Goal: Task Accomplishment & Management: Use online tool/utility

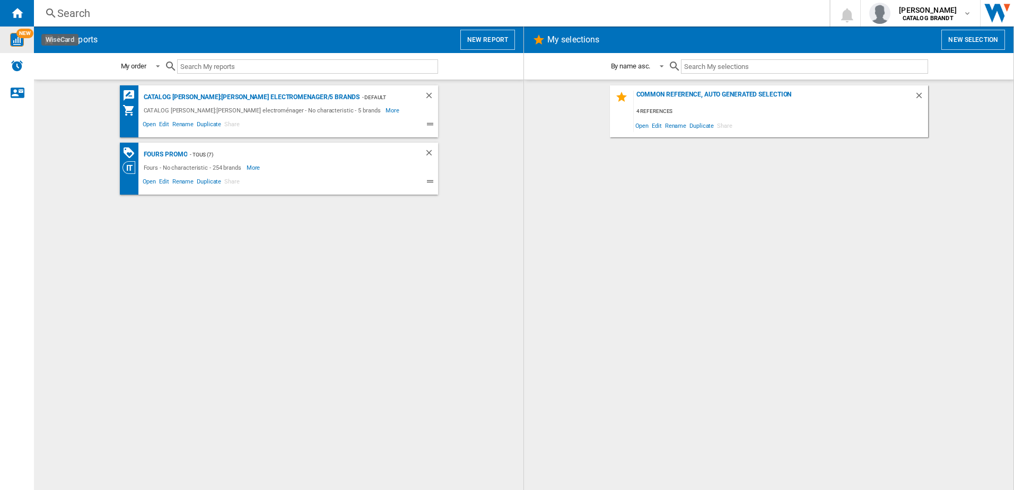
click at [17, 37] on img "WiseCard" at bounding box center [17, 40] width 14 height 14
click at [473, 41] on button "New report" at bounding box center [487, 40] width 55 height 20
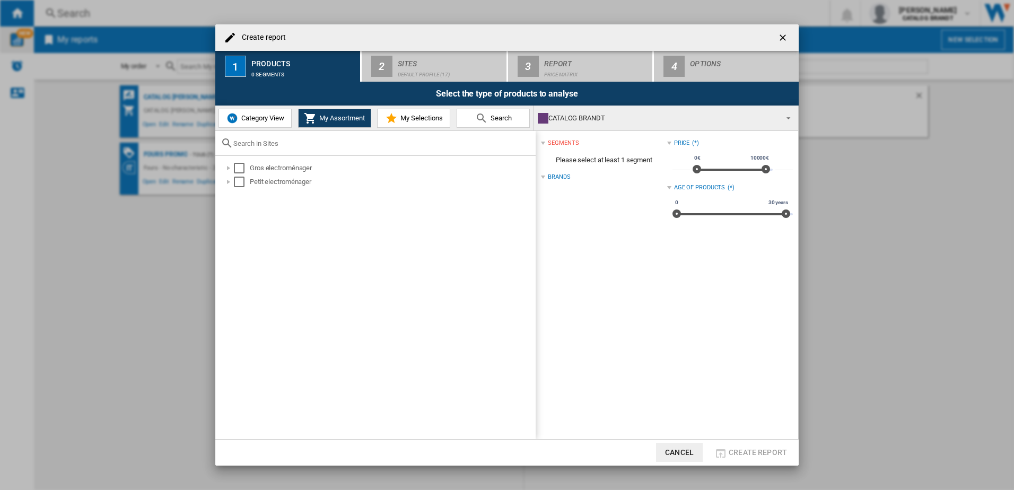
click at [255, 119] on span "Category View" at bounding box center [262, 118] width 46 height 8
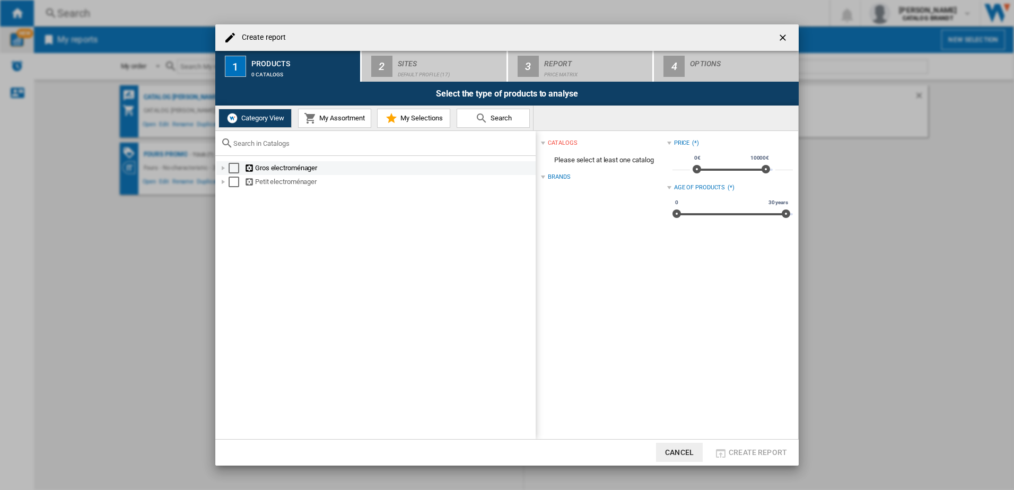
click at [225, 169] on div at bounding box center [223, 168] width 11 height 11
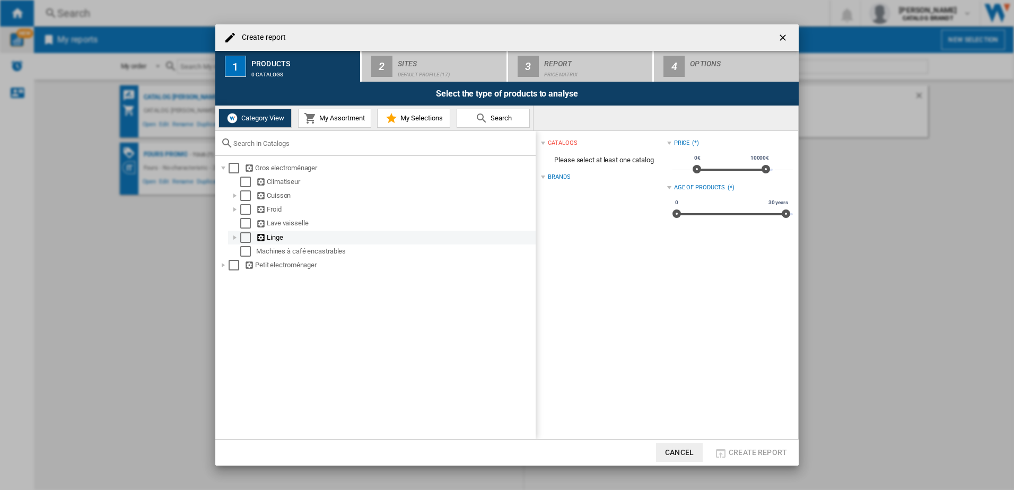
click at [234, 242] on div at bounding box center [235, 237] width 11 height 11
click at [265, 249] on md-checkbox "Select" at bounding box center [260, 251] width 16 height 11
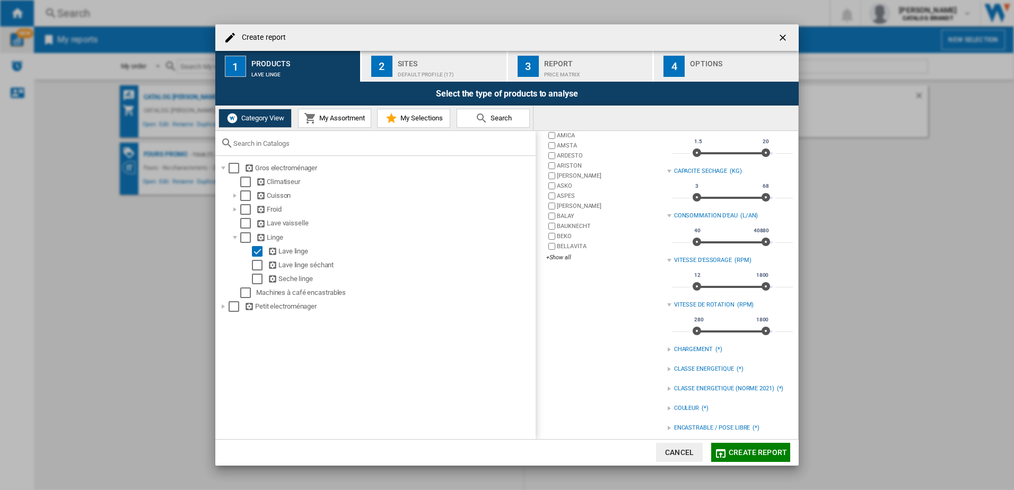
scroll to position [106, 0]
click at [667, 349] on div at bounding box center [669, 348] width 4 height 4
click at [420, 60] on div "Sites" at bounding box center [450, 60] width 105 height 11
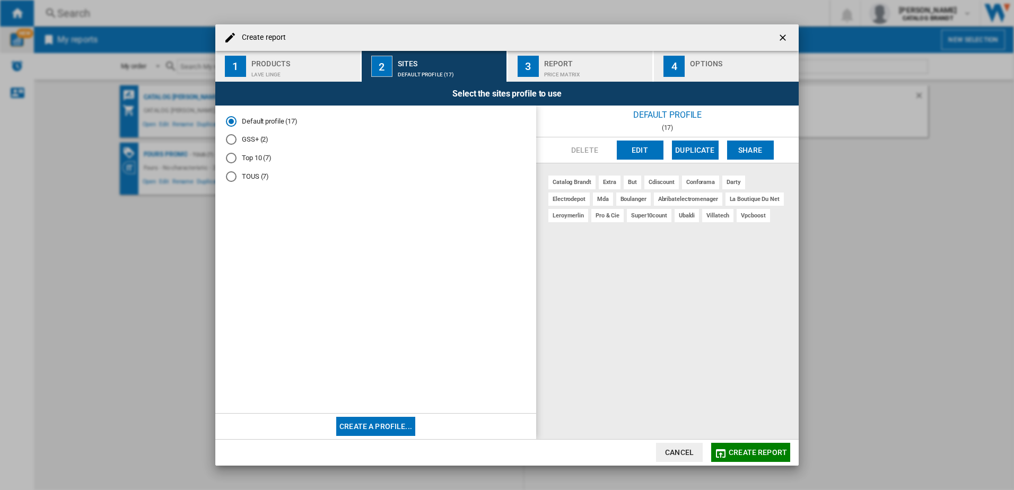
click at [648, 149] on button "Edit" at bounding box center [640, 150] width 47 height 19
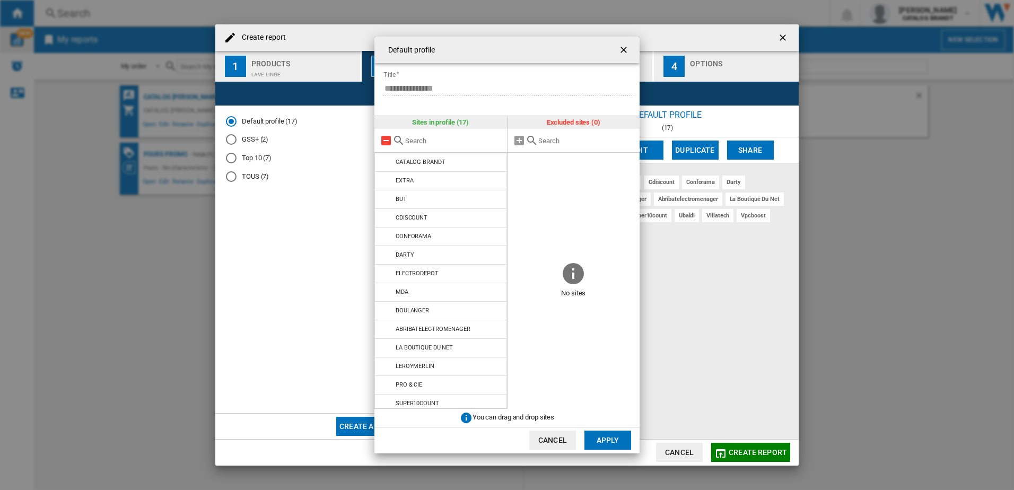
click at [389, 141] on md-icon at bounding box center [386, 140] width 13 height 13
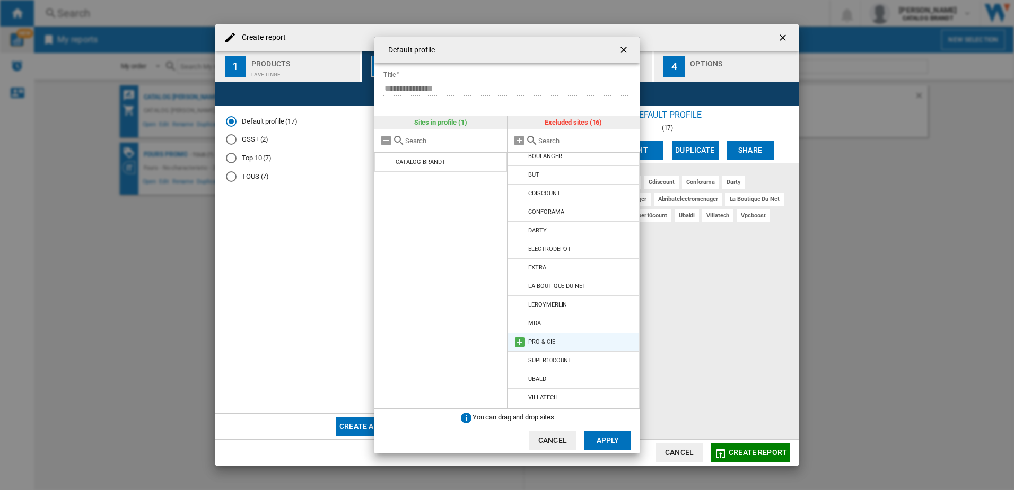
scroll to position [0, 0]
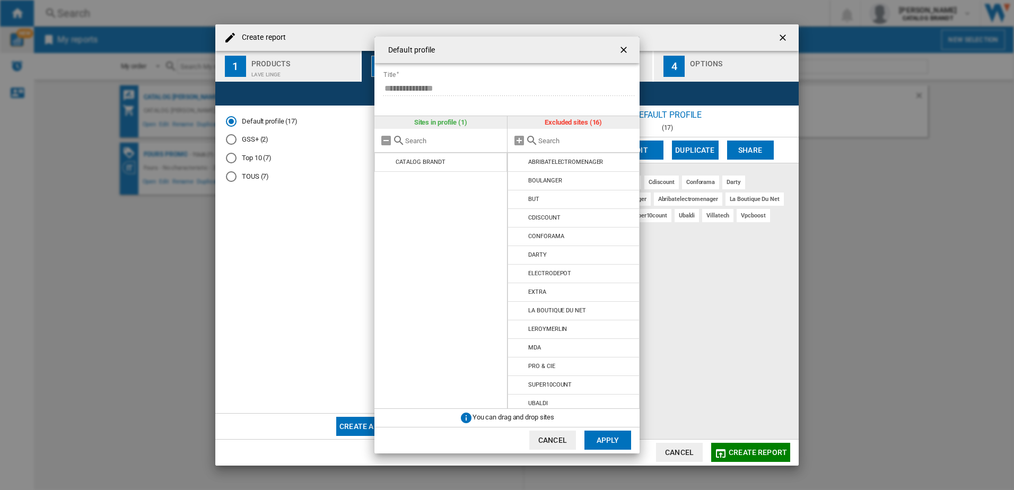
click at [556, 439] on button "Cancel" at bounding box center [552, 440] width 47 height 19
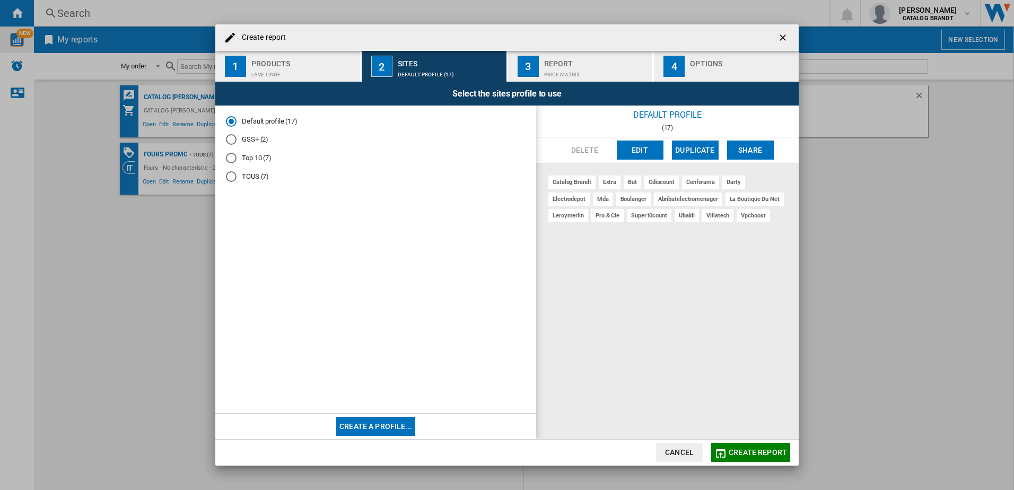
click at [644, 150] on button "Edit" at bounding box center [640, 150] width 47 height 19
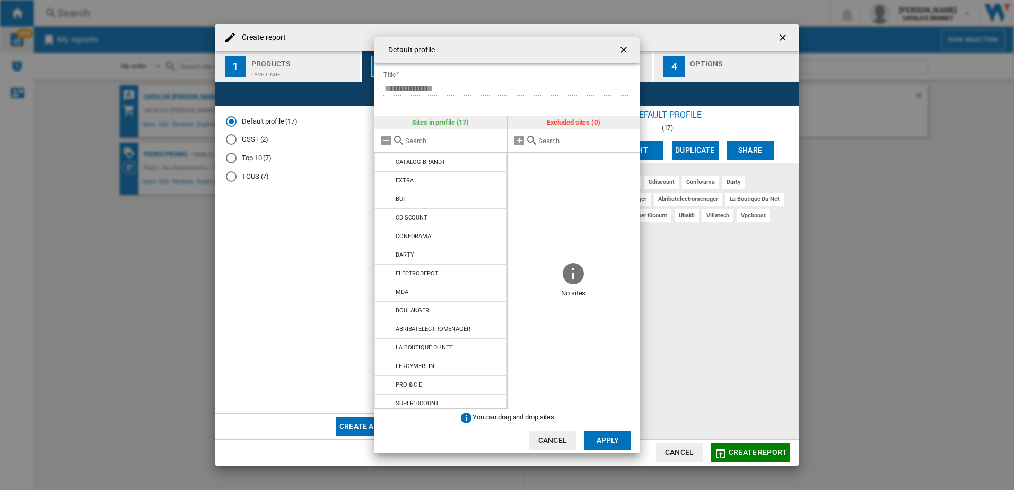
click at [554, 436] on button "Cancel" at bounding box center [552, 440] width 47 height 19
